Goal: Find specific page/section

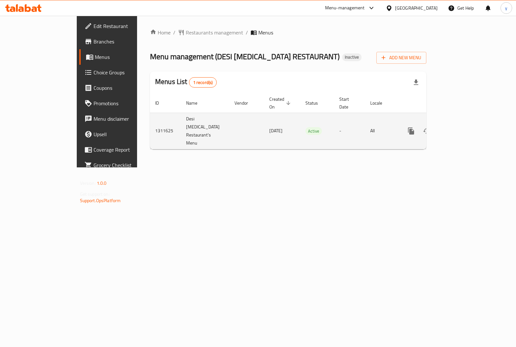
click at [460, 128] on icon "enhanced table" at bounding box center [457, 131] width 6 height 6
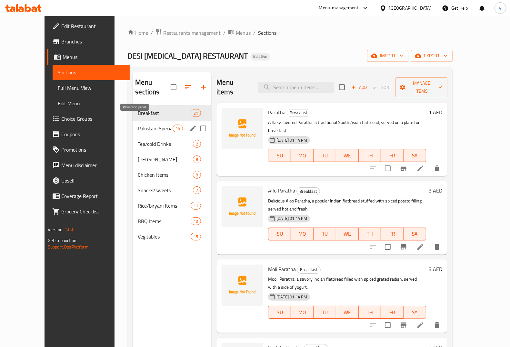
click at [138, 125] on span "Pakistani Special" at bounding box center [155, 129] width 35 height 8
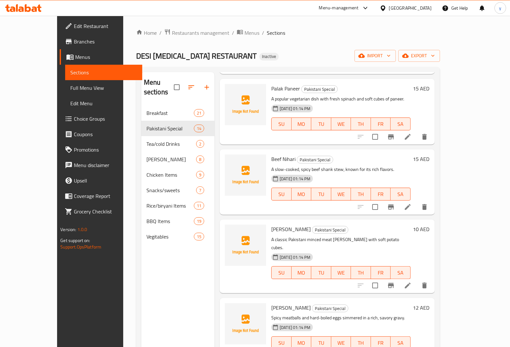
scroll to position [653, 0]
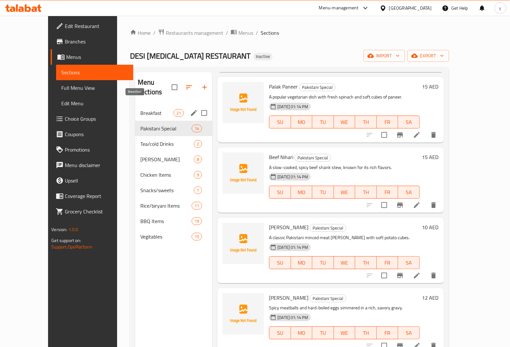
click at [140, 109] on span "Breakfast" at bounding box center [156, 113] width 33 height 8
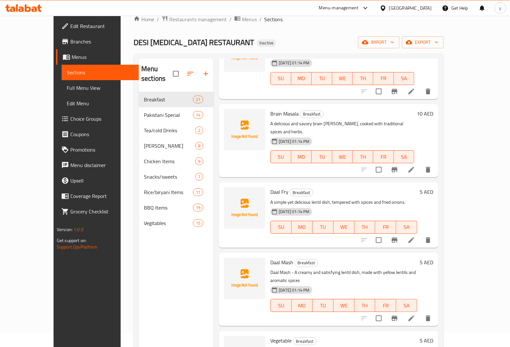
scroll to position [10, 0]
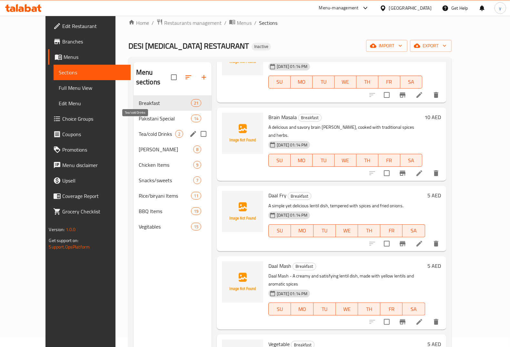
click at [139, 130] on span "Tea/cold Drinks" at bounding box center [157, 134] width 36 height 8
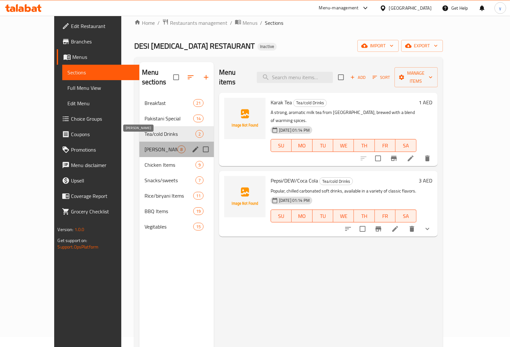
click at [144, 146] on span "[PERSON_NAME]" at bounding box center [160, 150] width 33 height 8
